Goal: Transaction & Acquisition: Purchase product/service

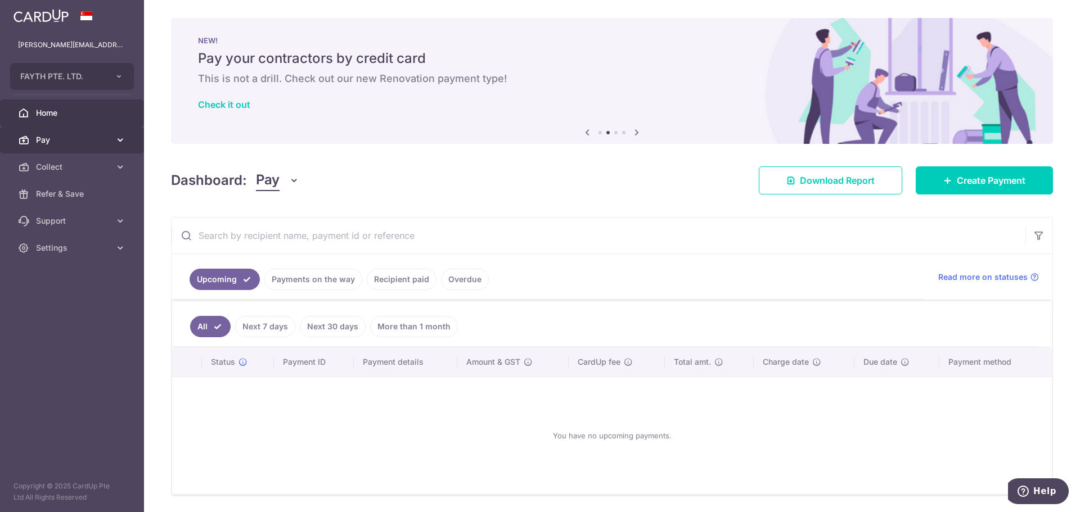
click at [56, 136] on span "Pay" at bounding box center [73, 139] width 74 height 11
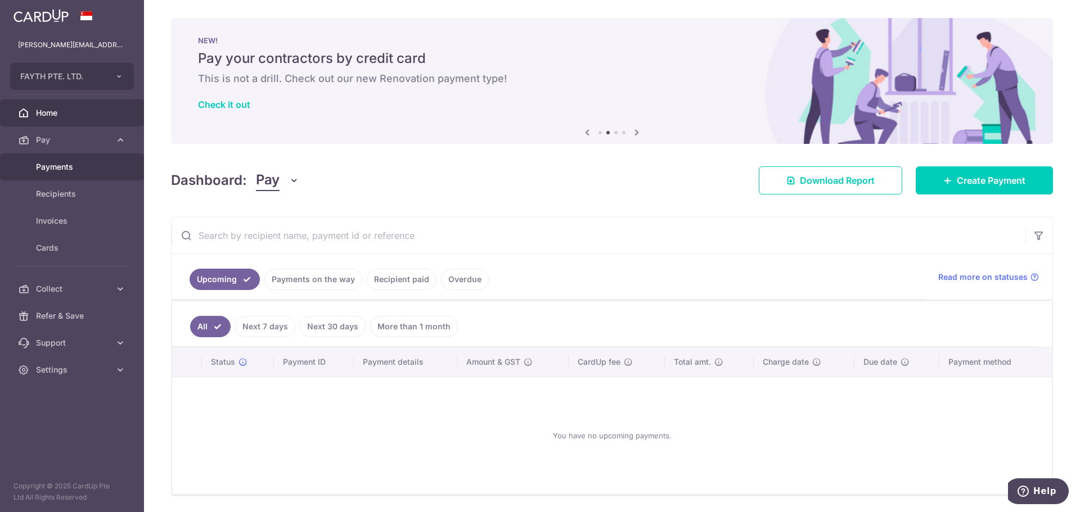
click at [58, 167] on span "Payments" at bounding box center [73, 166] width 74 height 11
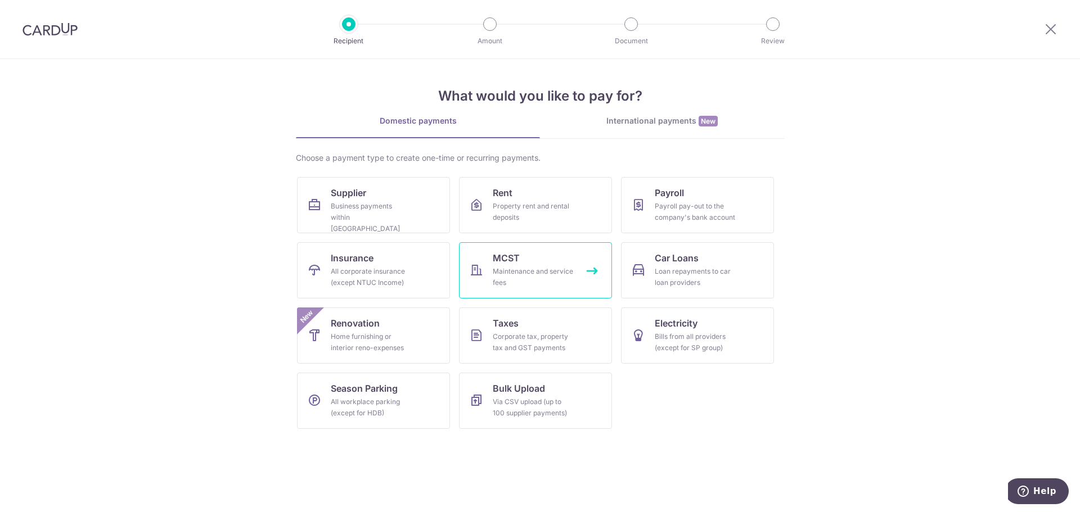
click at [516, 265] on link "MCST Maintenance and service fees" at bounding box center [535, 270] width 153 height 56
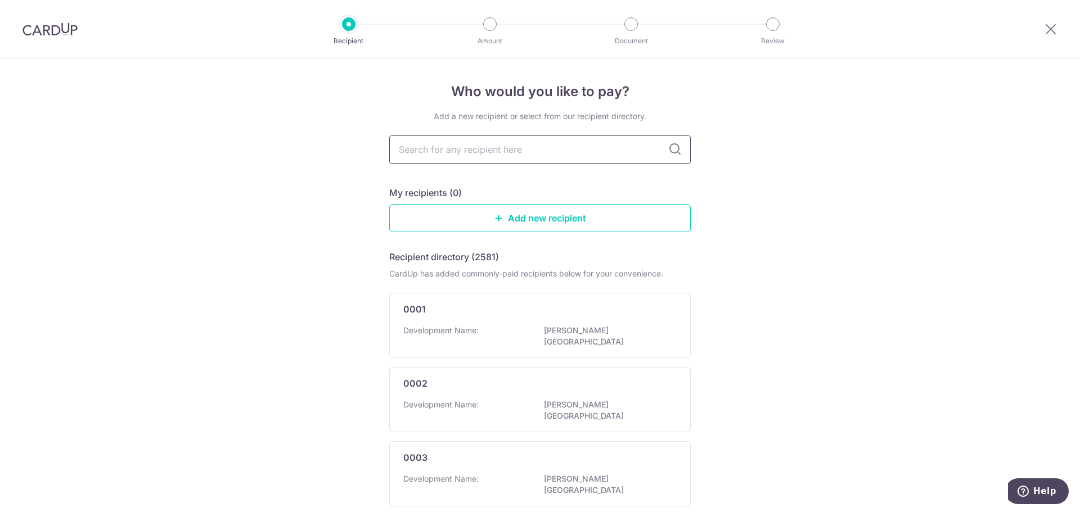
click at [456, 157] on input "text" at bounding box center [539, 150] width 301 height 28
type input "1188"
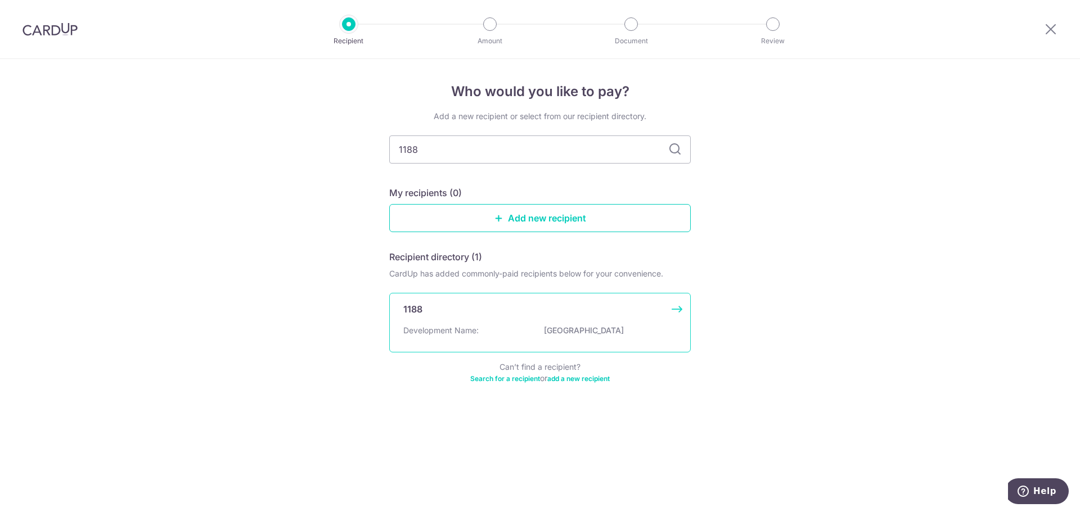
click at [531, 321] on div "1188 Development Name: LIP HING INDUSTRIAL BUILDING" at bounding box center [539, 323] width 301 height 60
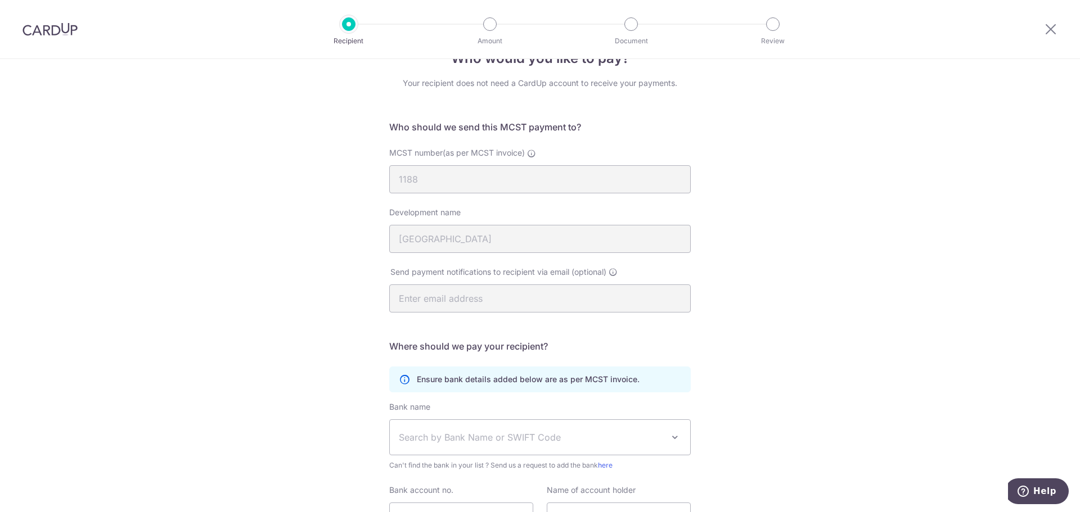
scroll to position [142, 0]
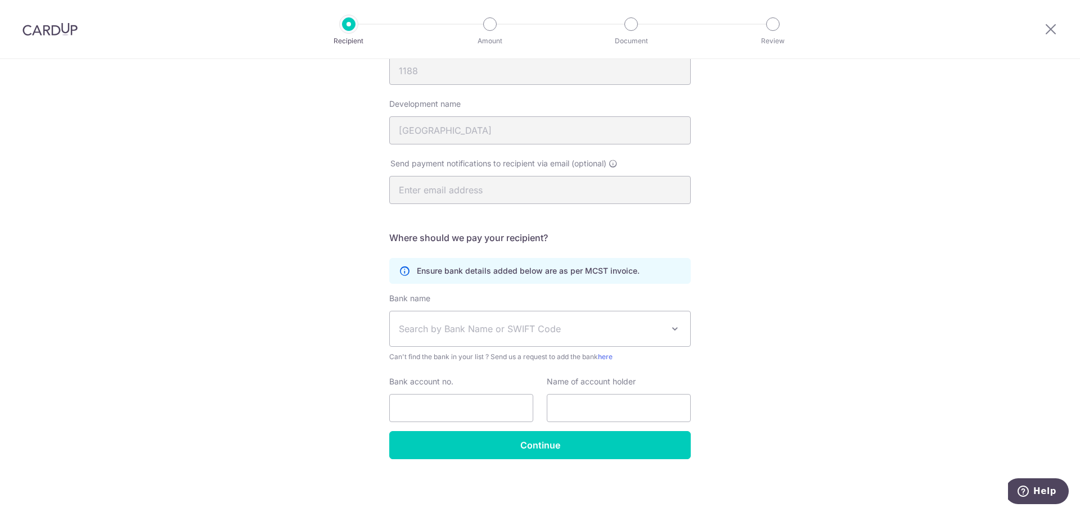
click at [468, 327] on span "Search by Bank Name or SWIFT Code" at bounding box center [531, 328] width 264 height 13
click at [471, 320] on span "Search by Bank Name or SWIFT Code" at bounding box center [540, 329] width 300 height 35
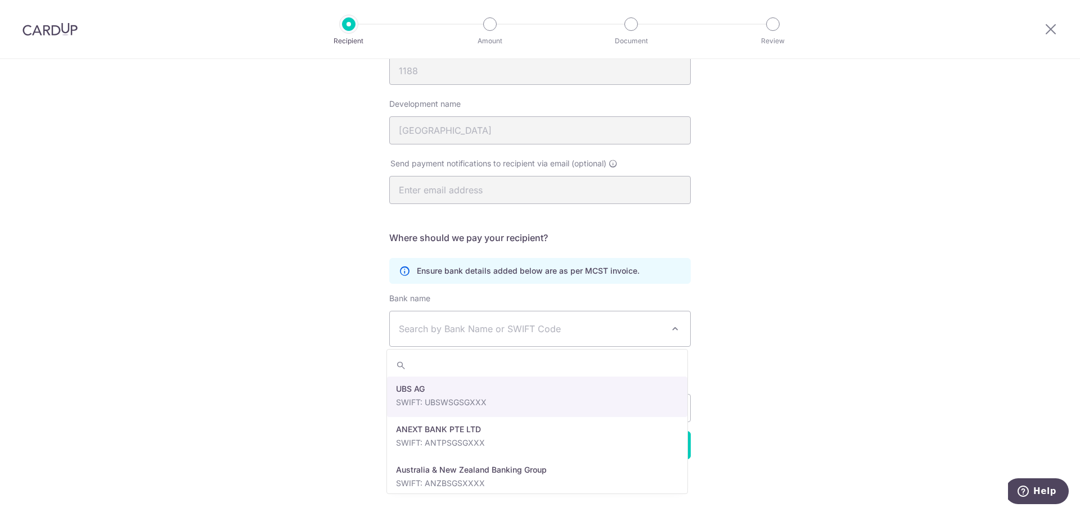
click at [448, 337] on span "Search by Bank Name or SWIFT Code" at bounding box center [540, 329] width 300 height 35
type input "dbs"
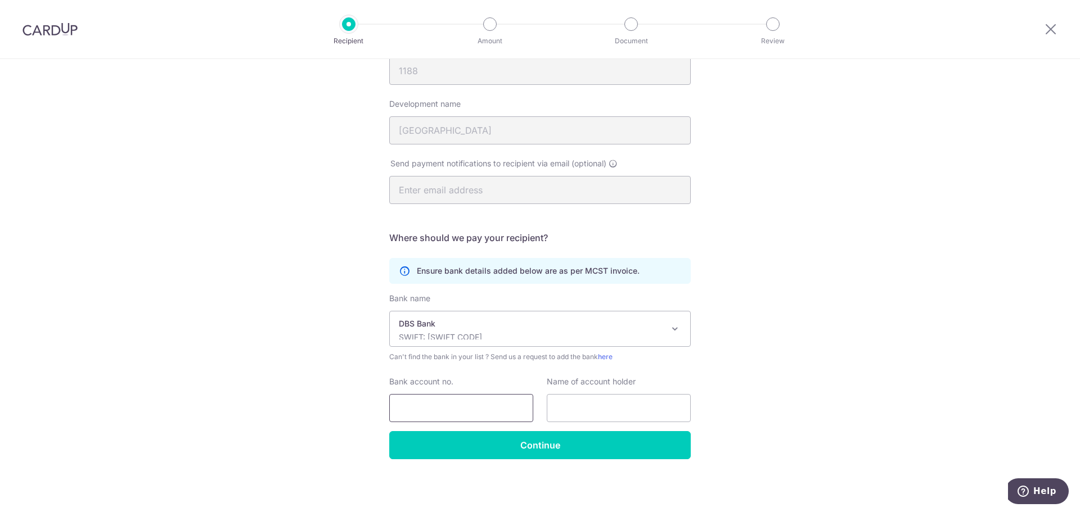
select select "6"
click at [430, 411] on input "Bank account no." at bounding box center [461, 408] width 144 height 28
type input "0159061701"
click at [471, 404] on input "0159061701" at bounding box center [461, 408] width 144 height 28
click at [588, 414] on input "text" at bounding box center [619, 408] width 144 height 28
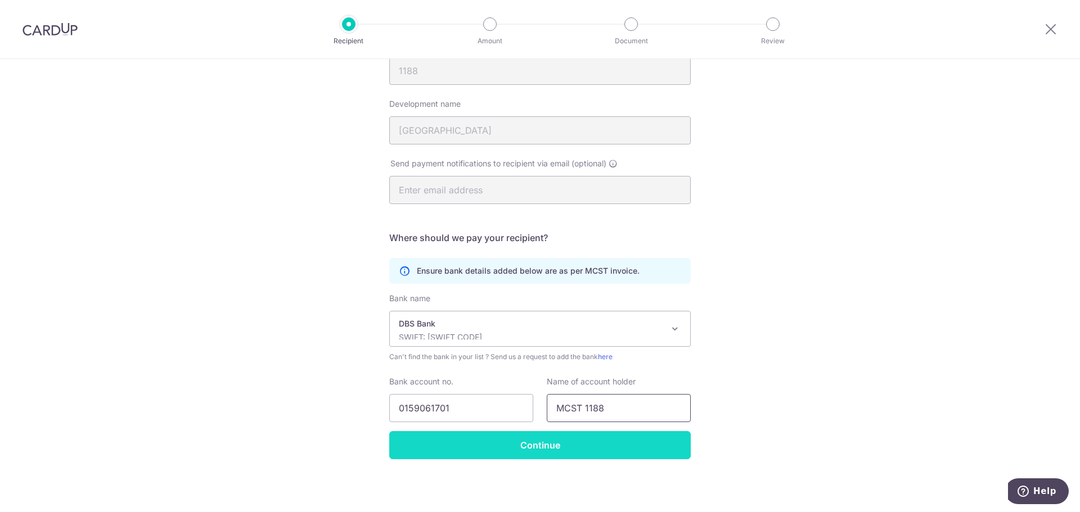
type input "MCST 1188"
click at [583, 448] on input "Continue" at bounding box center [539, 445] width 301 height 28
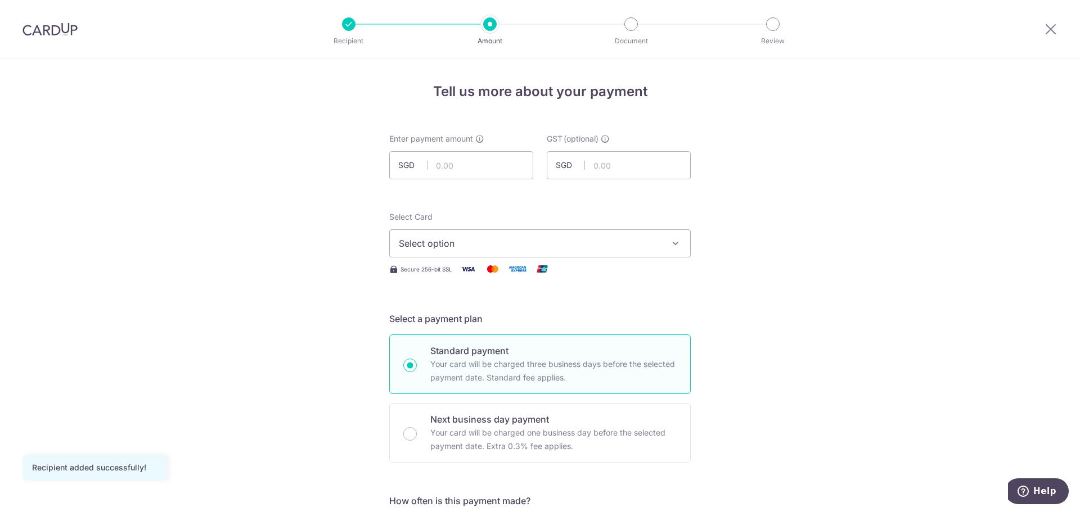
click at [528, 251] on button "Select option" at bounding box center [539, 243] width 301 height 28
click at [459, 278] on span "Add credit card" at bounding box center [550, 274] width 262 height 11
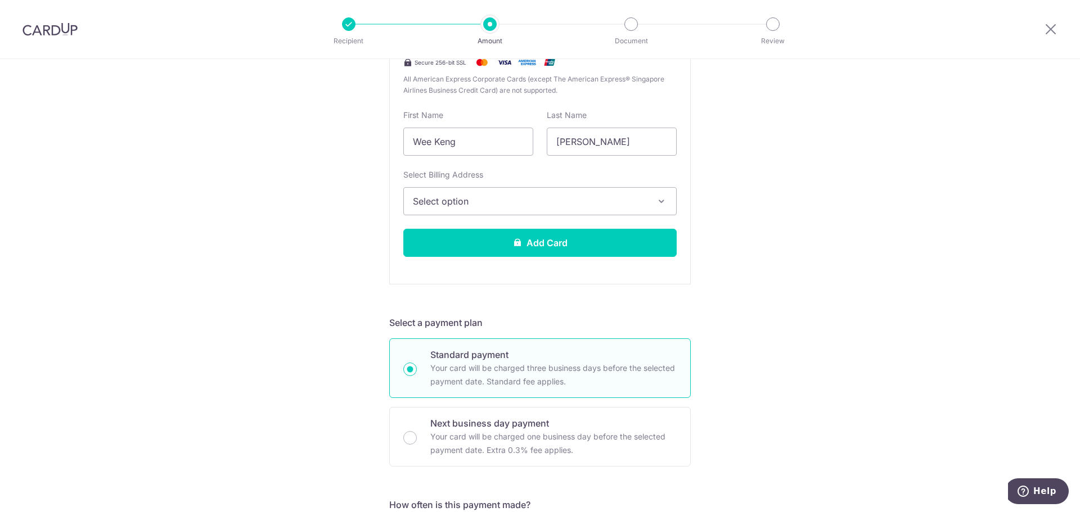
scroll to position [506, 0]
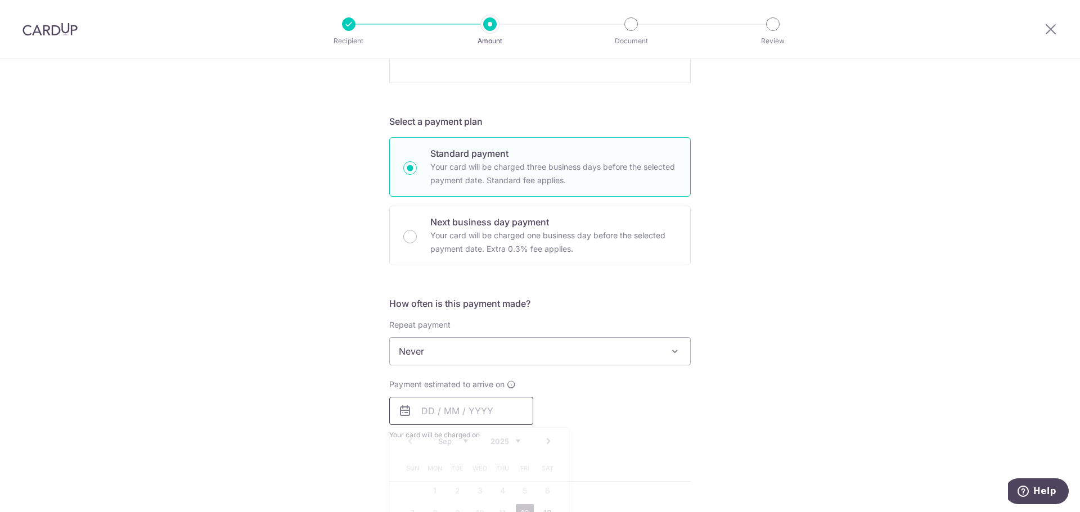
click at [473, 406] on input "text" at bounding box center [461, 411] width 144 height 28
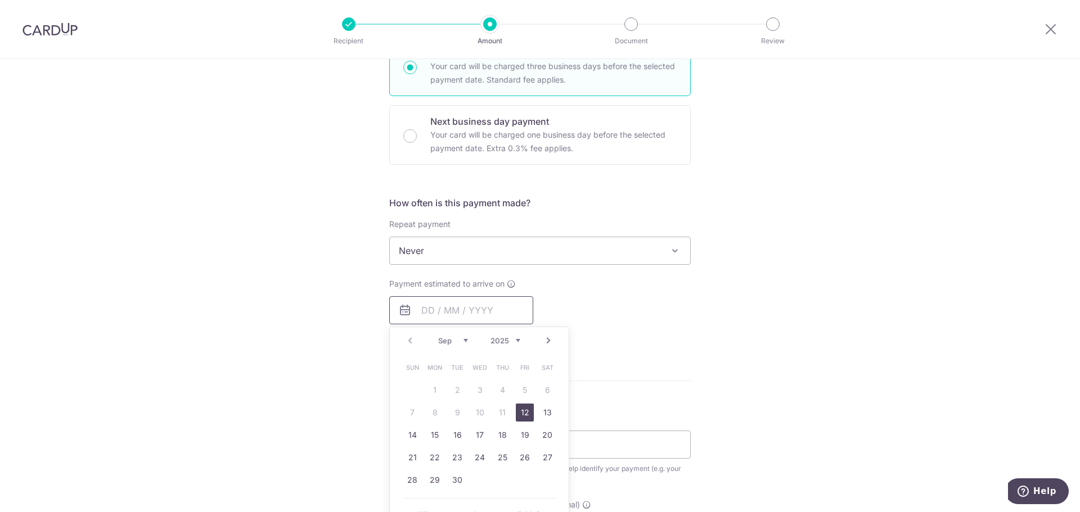
scroll to position [675, 0]
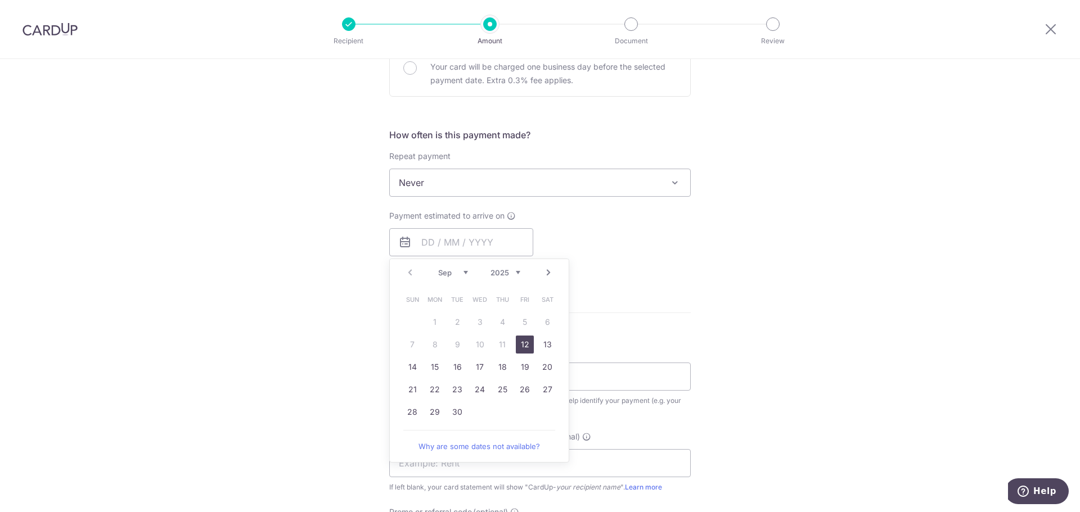
click at [530, 344] on link "12" at bounding box center [525, 345] width 18 height 18
type input "12/09/2025"
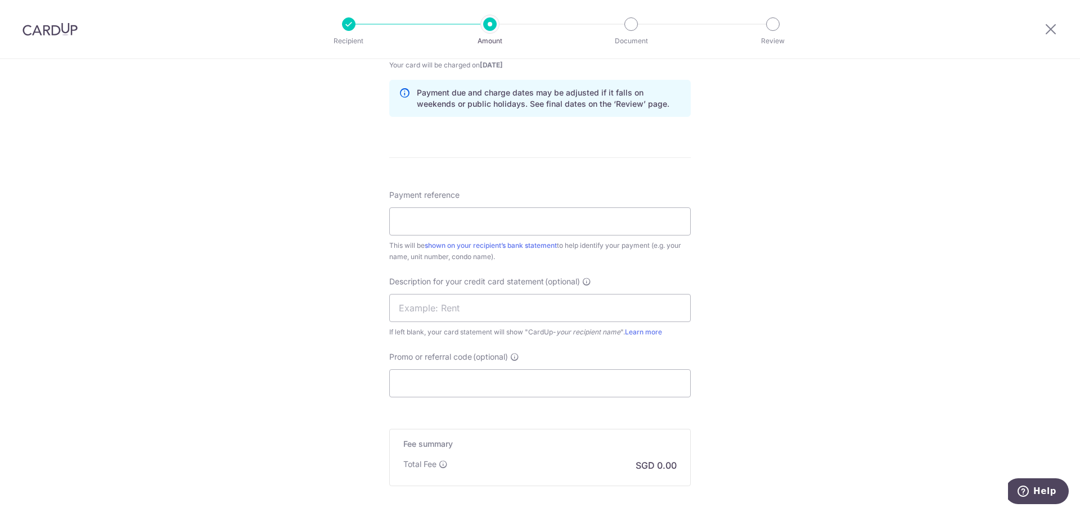
scroll to position [900, 0]
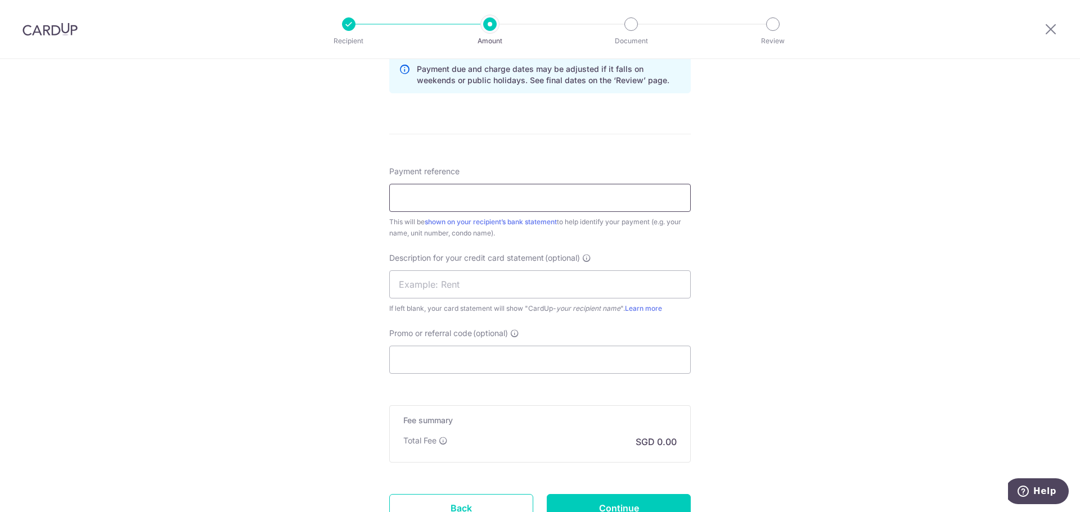
click at [568, 196] on input "Payment reference" at bounding box center [539, 198] width 301 height 28
type input "0203"
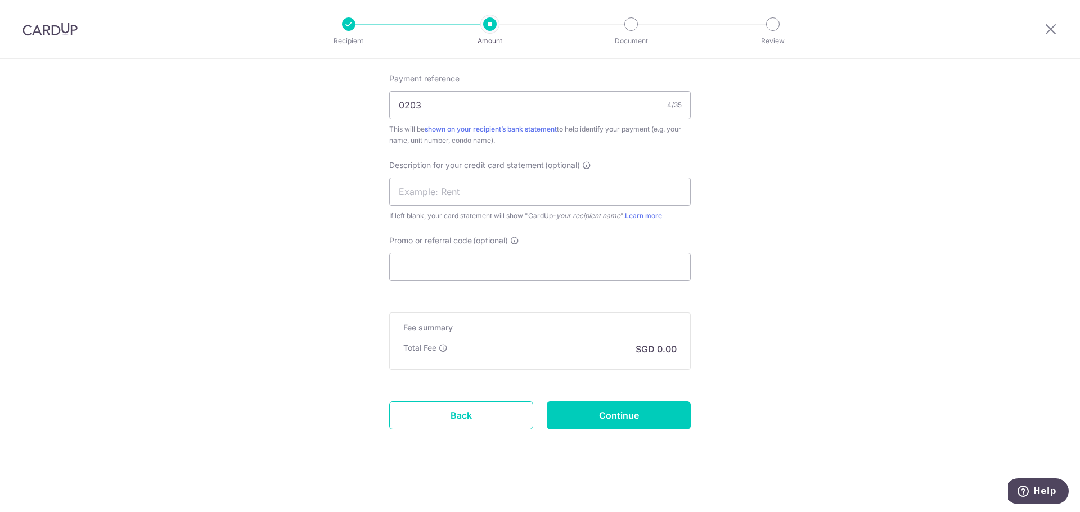
scroll to position [994, 0]
click at [599, 406] on input "Continue" at bounding box center [619, 414] width 144 height 28
type input "Create Schedule"
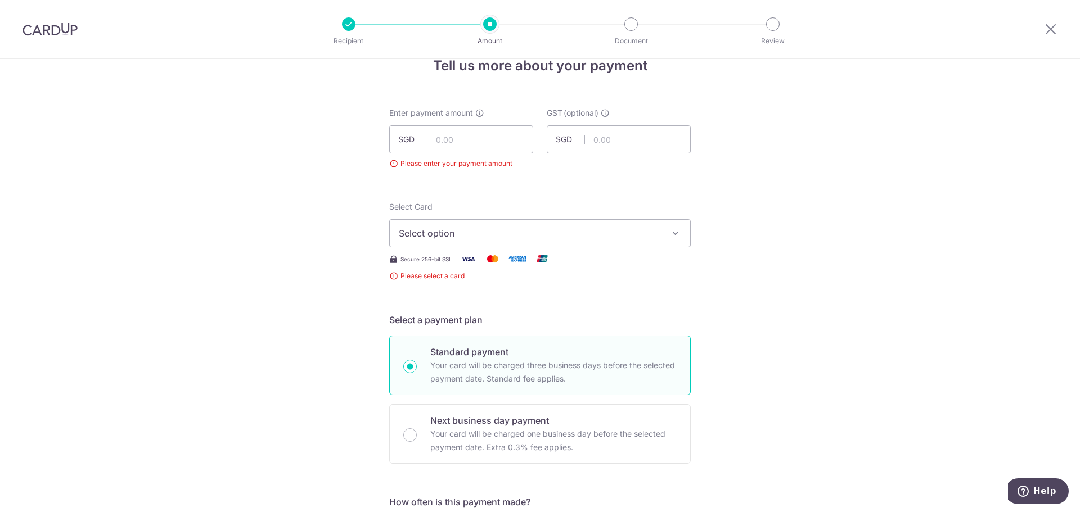
scroll to position [12, 0]
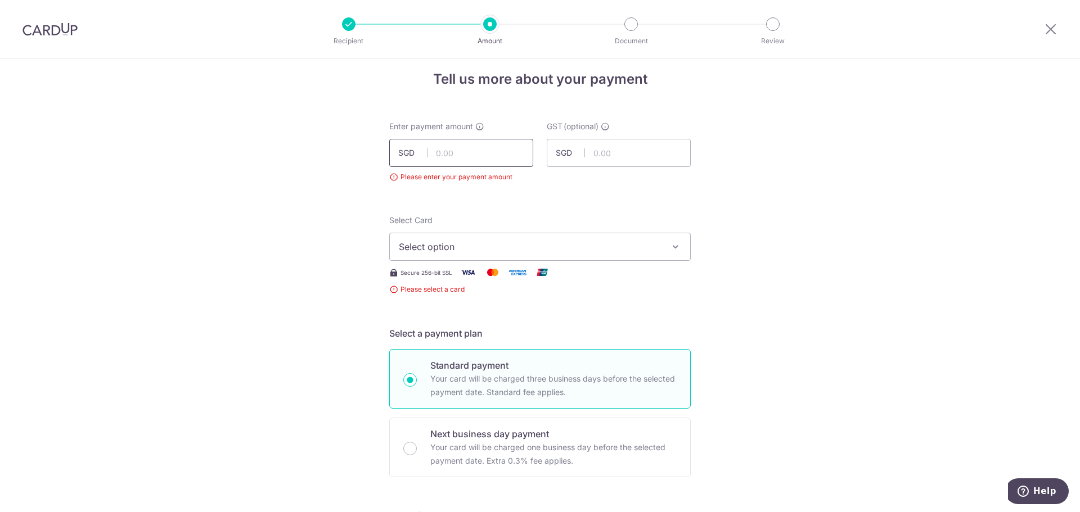
click at [455, 152] on input "text" at bounding box center [461, 153] width 144 height 28
type input "1,227.60"
click at [588, 249] on span "Select option" at bounding box center [530, 246] width 262 height 13
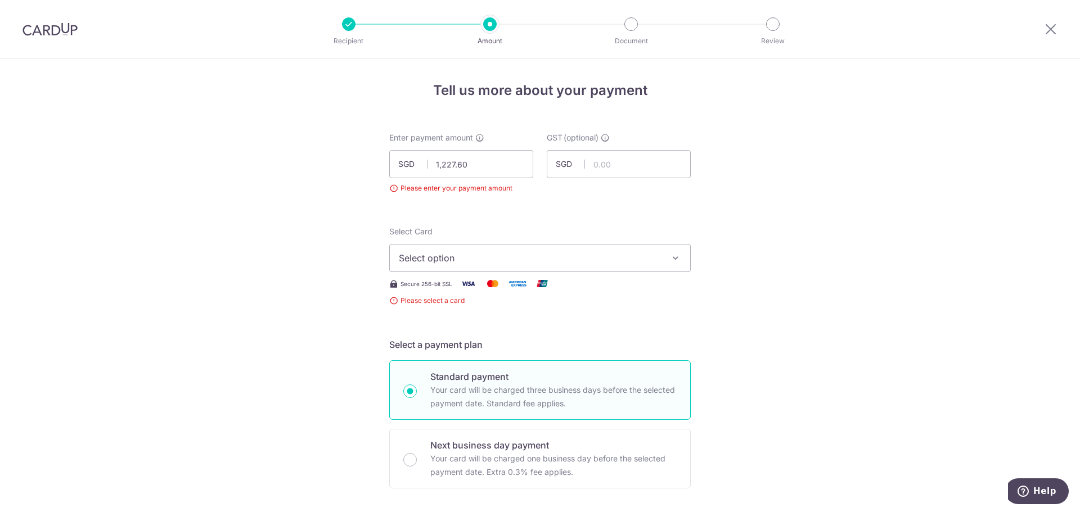
scroll to position [0, 0]
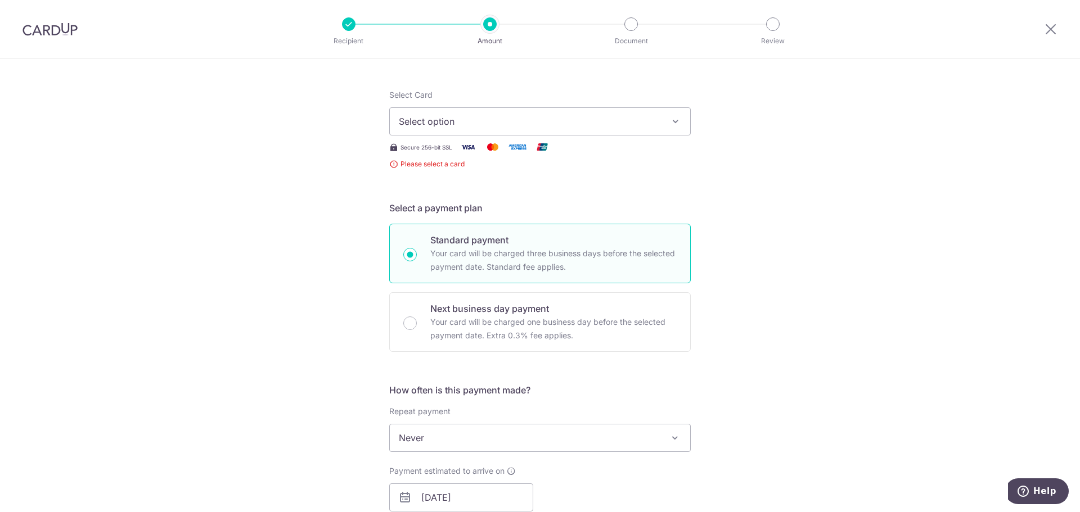
scroll to position [112, 0]
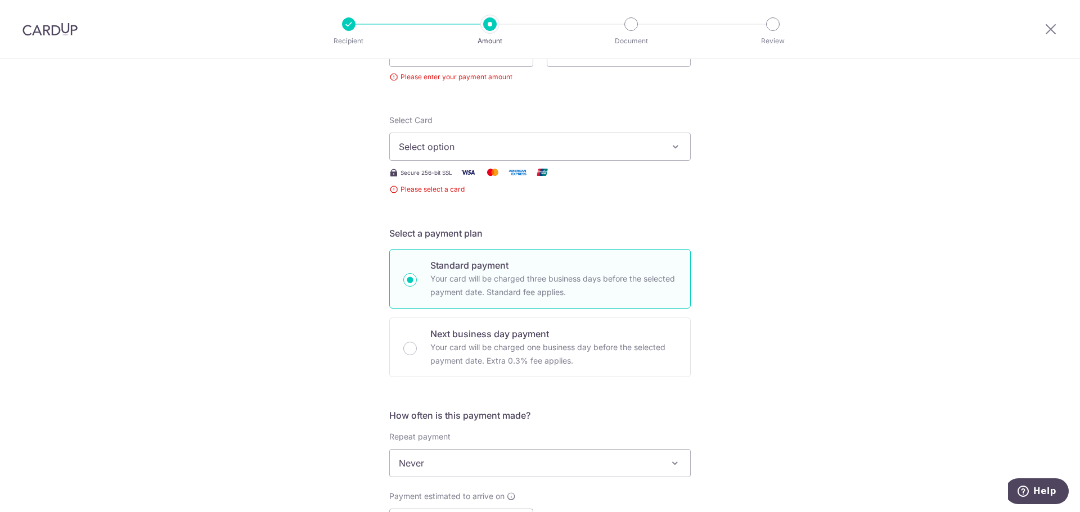
click at [497, 155] on button "Select option" at bounding box center [539, 147] width 301 height 28
click at [473, 177] on span "Add credit card" at bounding box center [550, 178] width 262 height 11
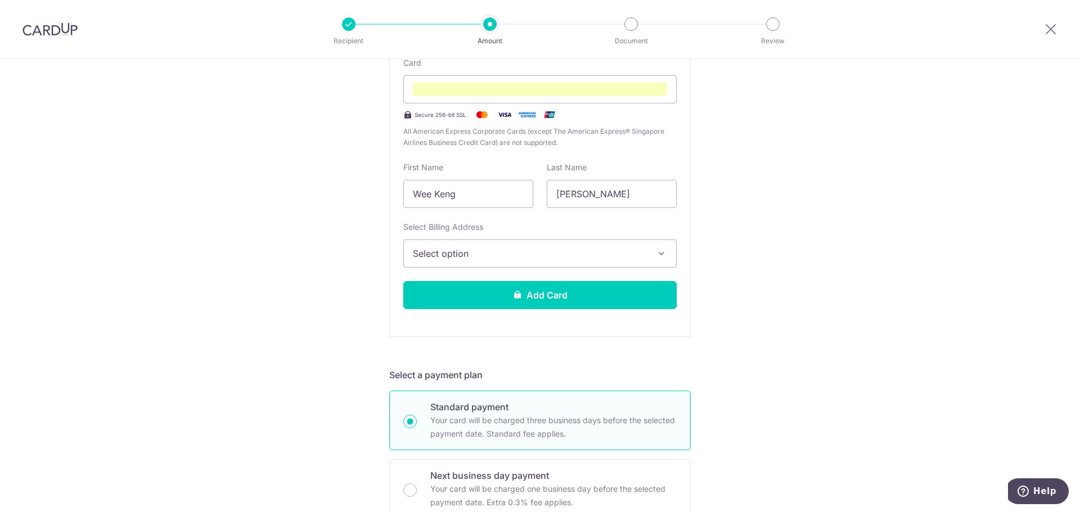
scroll to position [281, 0]
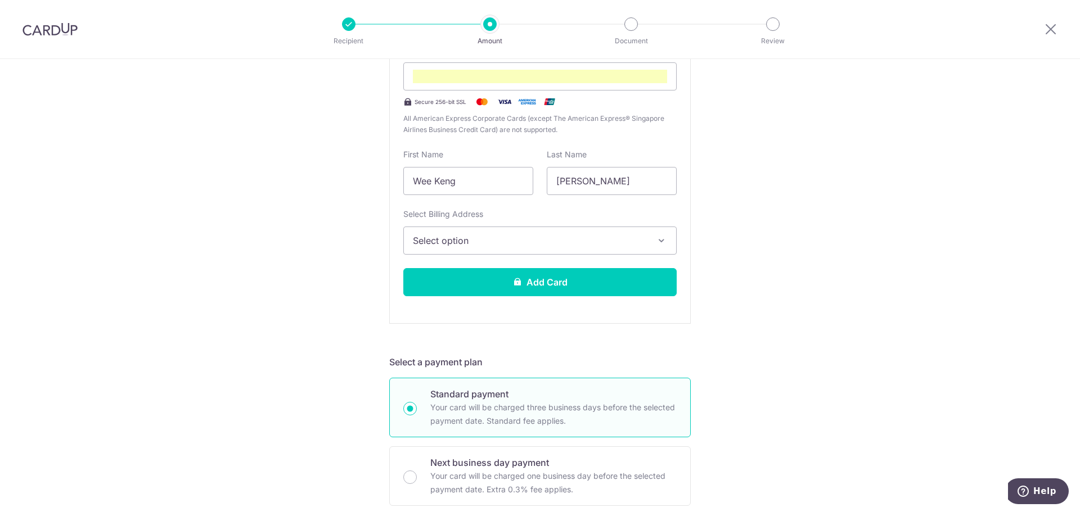
click at [555, 241] on span "Select option" at bounding box center [530, 240] width 234 height 13
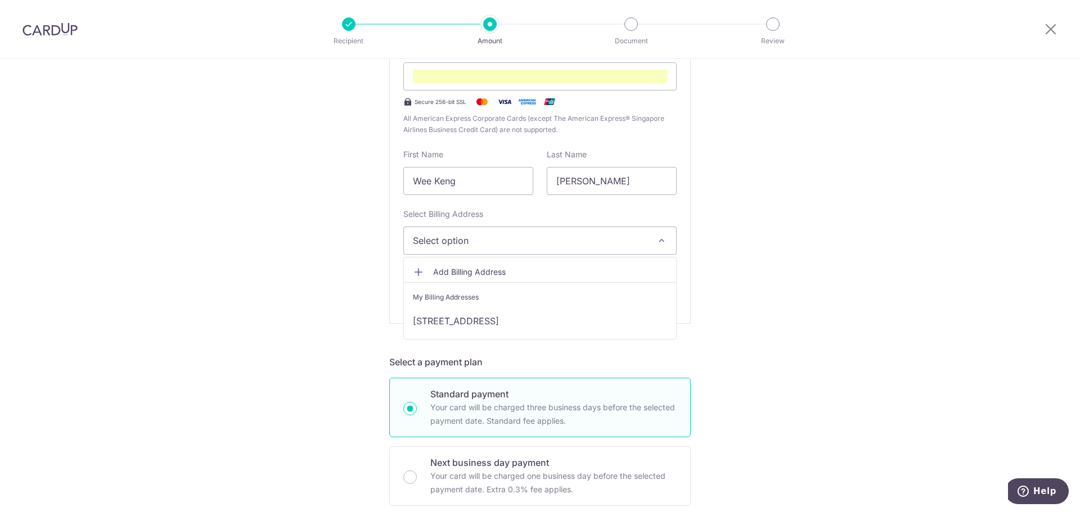
click at [498, 278] on link "Add Billing Address" at bounding box center [540, 272] width 272 height 20
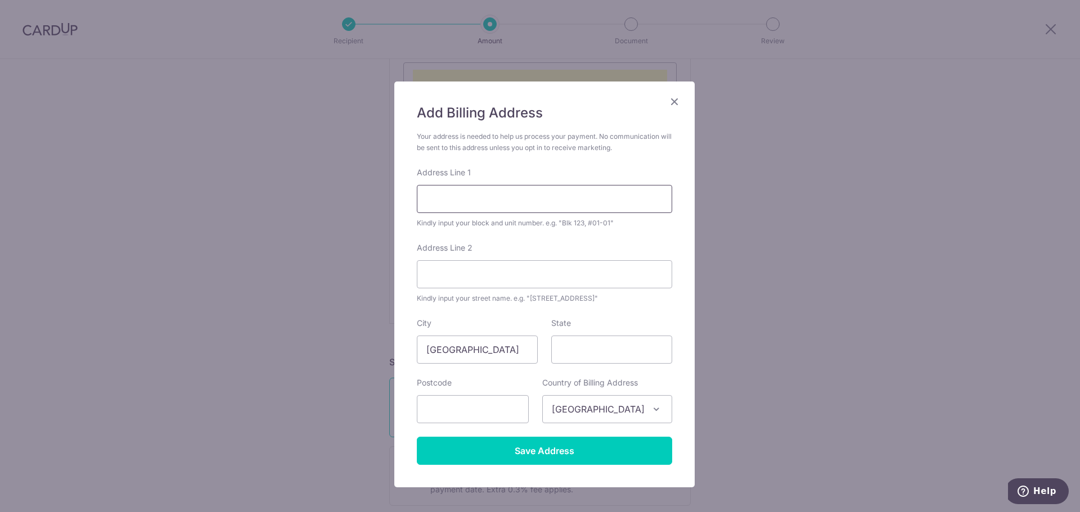
click at [497, 210] on input "Address Line 1" at bounding box center [544, 199] width 255 height 28
drag, startPoint x: 520, startPoint y: 201, endPoint x: 375, endPoint y: 199, distance: 145.1
click at [375, 199] on div "Add Billing Address Your address is needed to help us process your payment. No …" at bounding box center [540, 256] width 1080 height 512
click at [453, 201] on input "3 Pemimpin Drive" at bounding box center [544, 199] width 255 height 28
drag, startPoint x: 430, startPoint y: 199, endPoint x: 539, endPoint y: 198, distance: 109.1
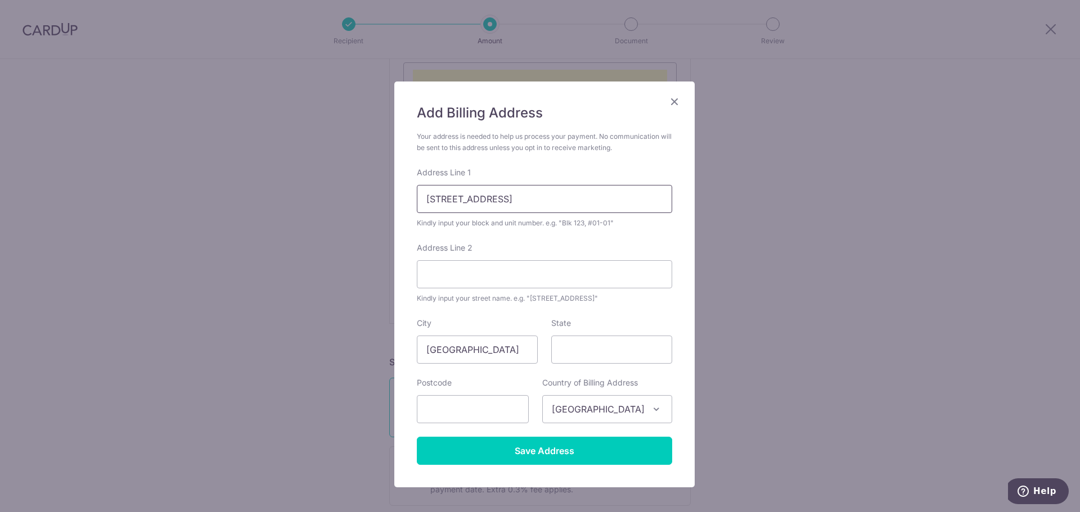
click at [539, 198] on input "3 Pemimpin Drive" at bounding box center [544, 199] width 255 height 28
type input "3 Pemimpin Drive"
click at [463, 281] on input "Address Line 2" at bounding box center [544, 274] width 255 height 28
paste input "Pemimpin Drive"
type input "Pemimpin Drive"
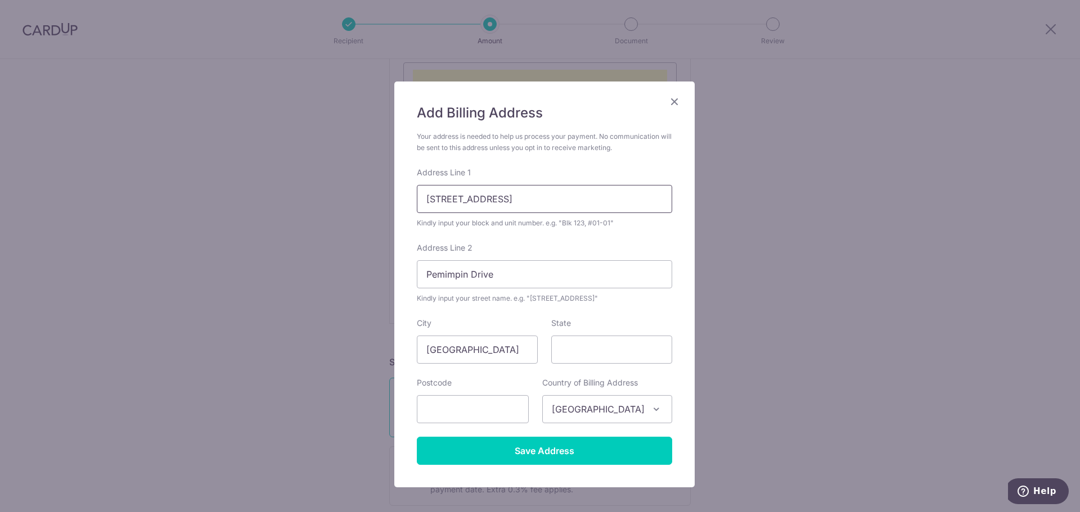
drag, startPoint x: 513, startPoint y: 199, endPoint x: 400, endPoint y: 204, distance: 112.5
click at [387, 200] on div "Add Billing Address Your address is needed to help us process your payment. No …" at bounding box center [540, 256] width 1080 height 512
type input "3"
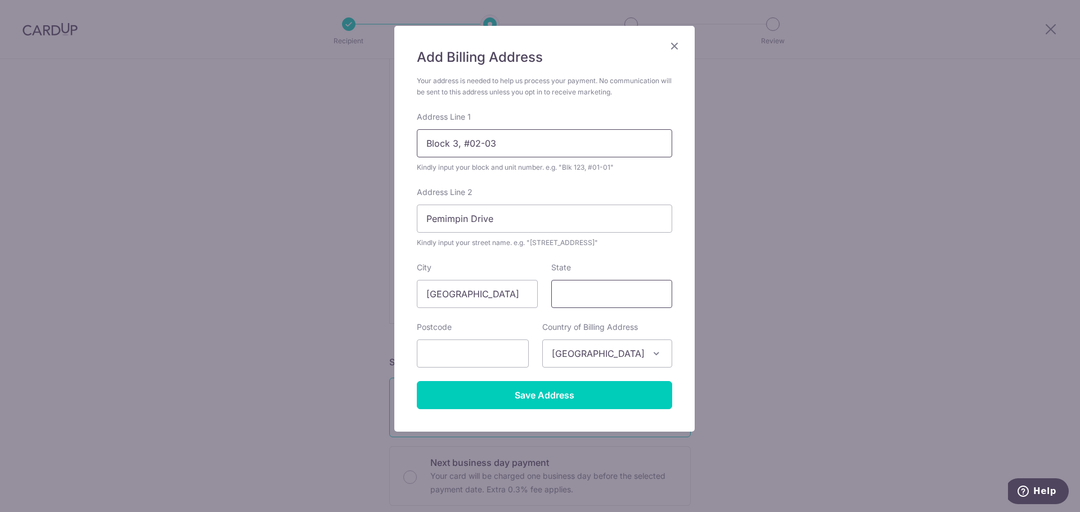
scroll to position [57, 0]
type input "Block 3, #02-03"
click at [482, 362] on input "text" at bounding box center [473, 352] width 112 height 28
type input "576147"
click at [493, 387] on input "Save Address" at bounding box center [544, 394] width 255 height 28
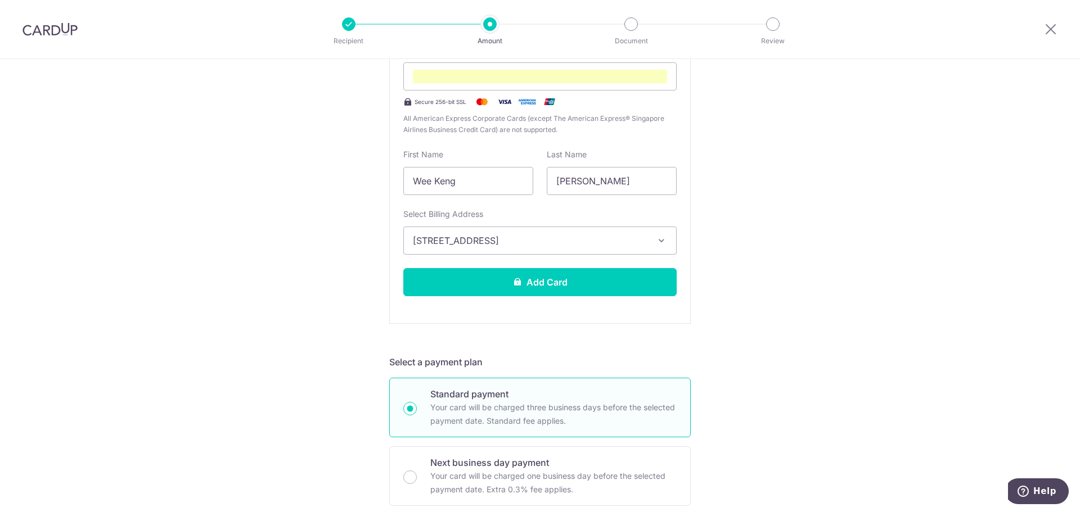
drag, startPoint x: 760, startPoint y: 319, endPoint x: 730, endPoint y: 315, distance: 30.0
click at [760, 319] on div "Tell us more about your payment Enter payment amount SGD 1,227.60 1227.60 Pleas…" at bounding box center [540, 509] width 1080 height 1463
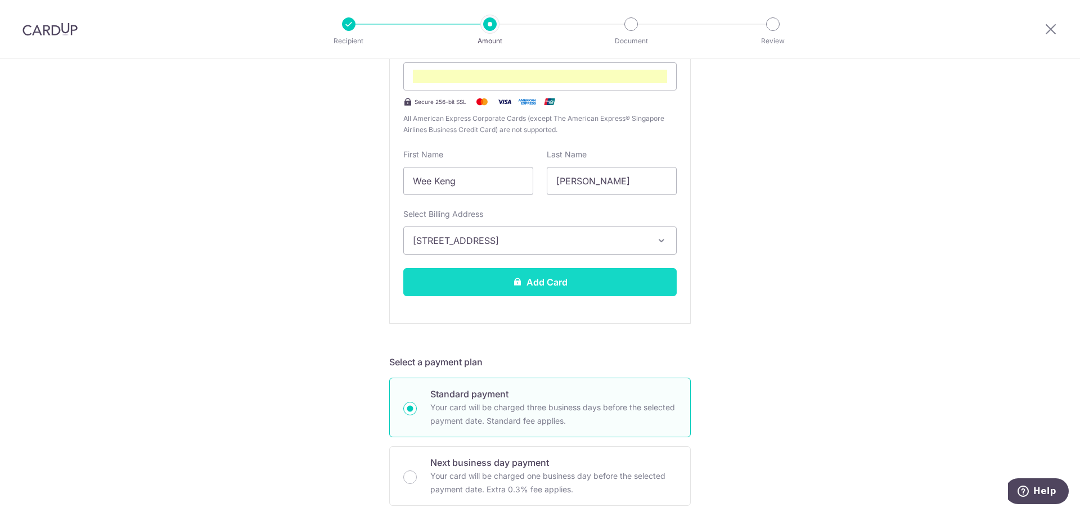
click at [585, 285] on button "Add Card" at bounding box center [539, 282] width 273 height 28
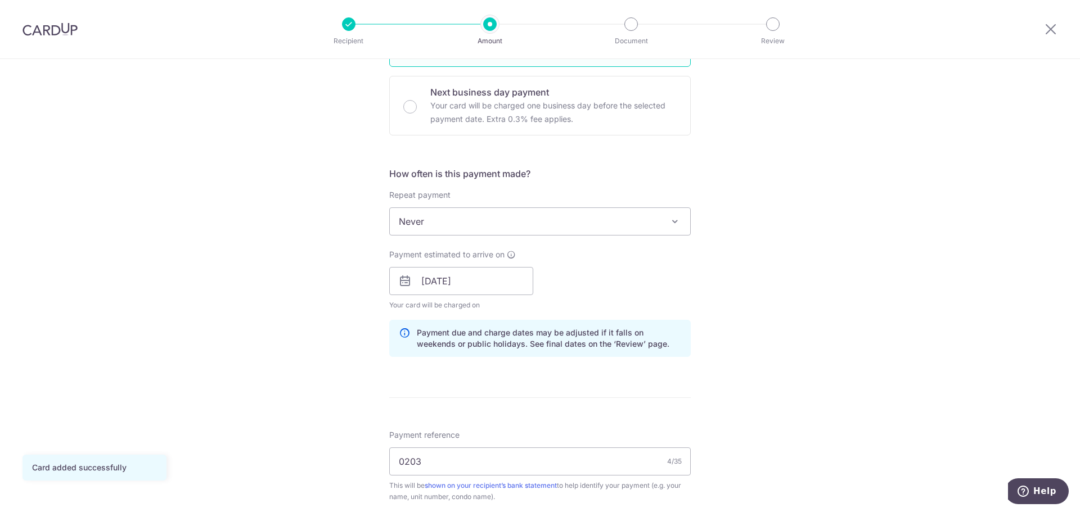
scroll to position [337, 0]
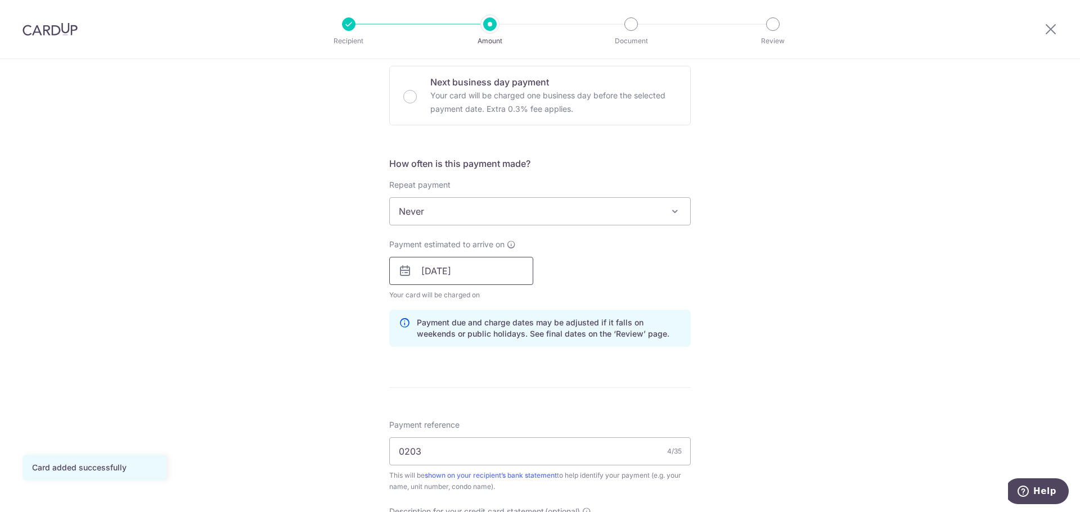
click at [482, 267] on input "12/09/2025" at bounding box center [461, 271] width 144 height 28
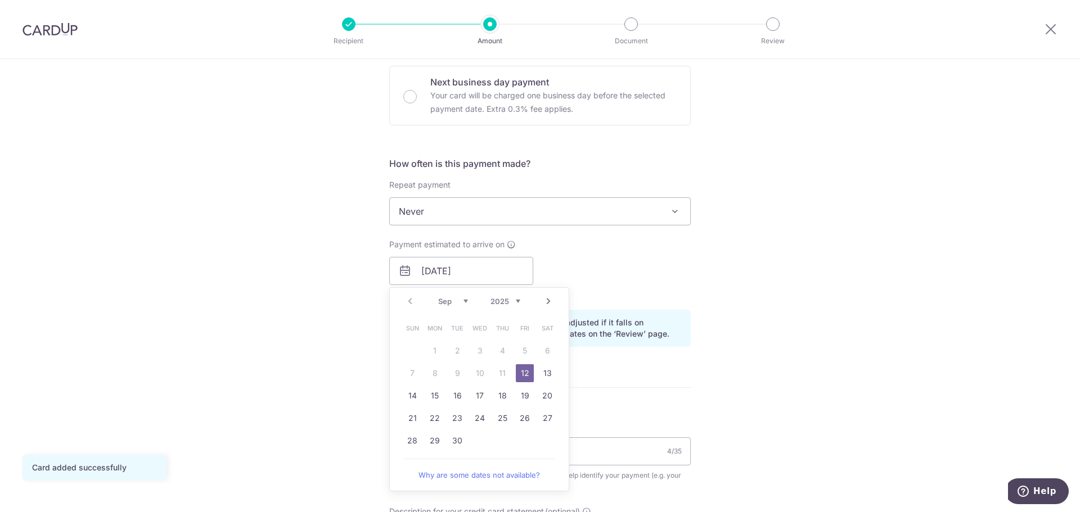
click at [842, 310] on div "Tell us more about your payment Enter payment amount SGD 1,227.60 1227.60 GST (…" at bounding box center [540, 291] width 1080 height 1139
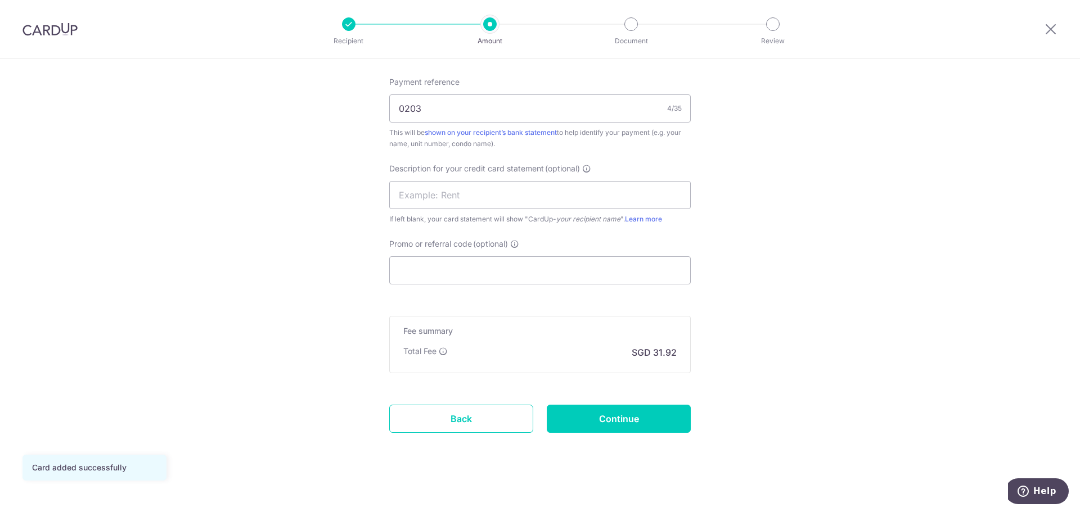
scroll to position [685, 0]
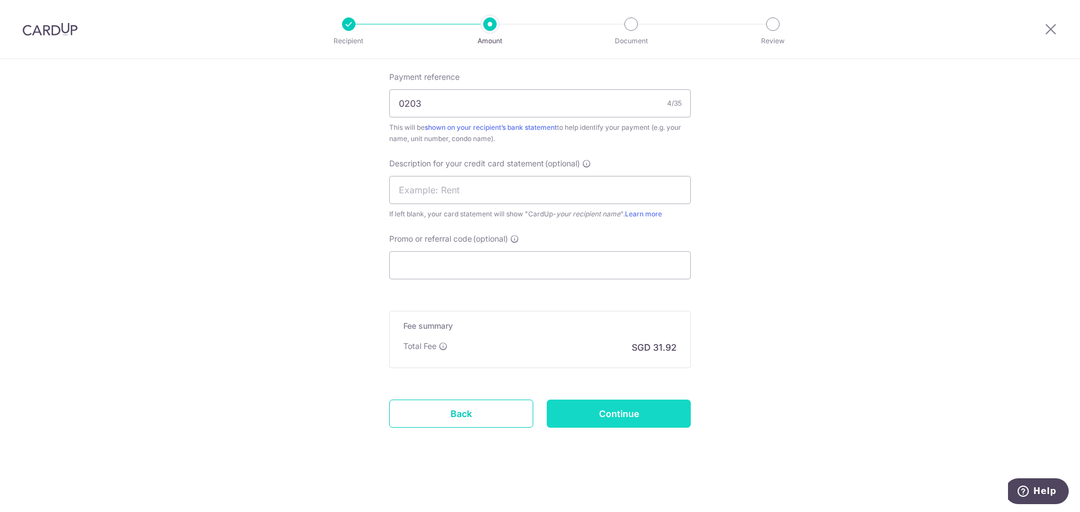
click at [604, 419] on input "Continue" at bounding box center [619, 414] width 144 height 28
type input "Create Schedule"
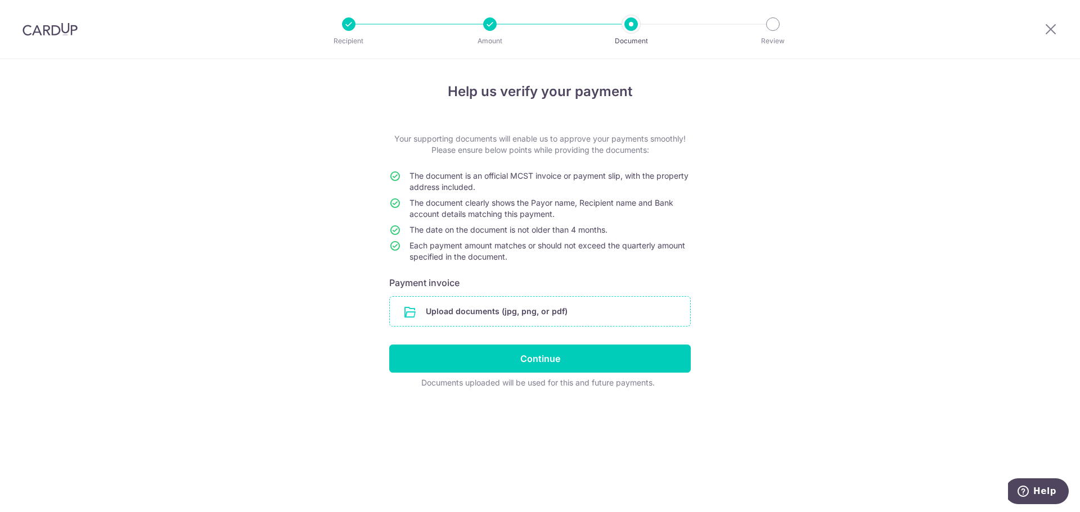
click at [527, 312] on input "file" at bounding box center [540, 311] width 300 height 29
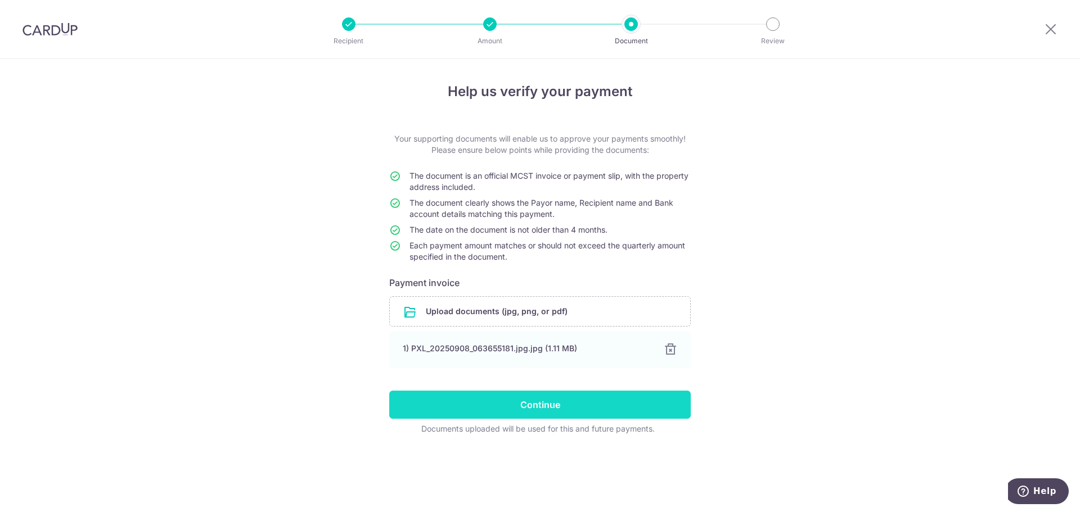
click at [517, 405] on input "Continue" at bounding box center [539, 405] width 301 height 28
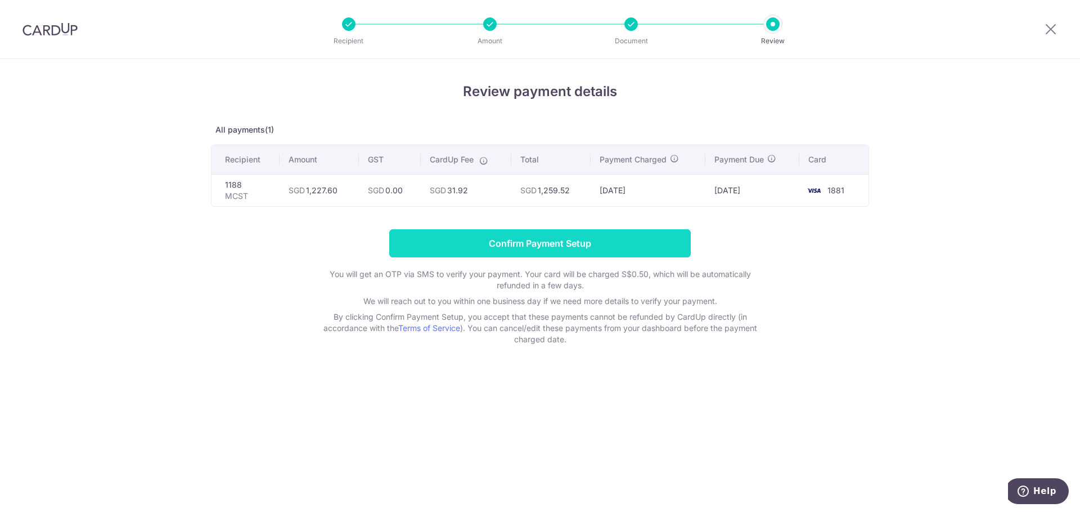
click at [552, 247] on input "Confirm Payment Setup" at bounding box center [539, 243] width 301 height 28
